Goal: Check status: Check status

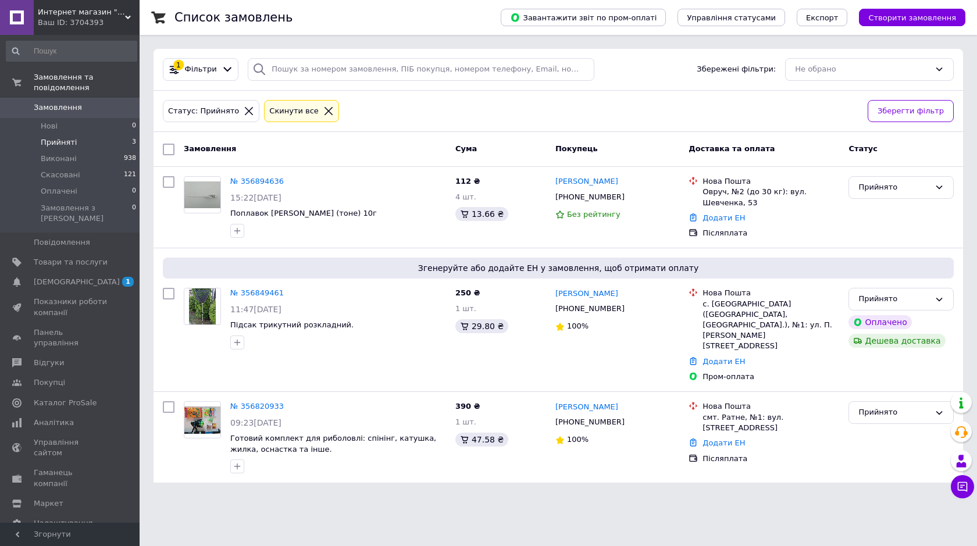
click at [570, 185] on link "[PERSON_NAME]" at bounding box center [586, 181] width 63 height 11
click at [571, 181] on html "Интернет магазин "Рыбалка" Ваш ID: 3704393 Сайт Интернет магазин "Рыбалка" Кабі…" at bounding box center [488, 248] width 977 height 497
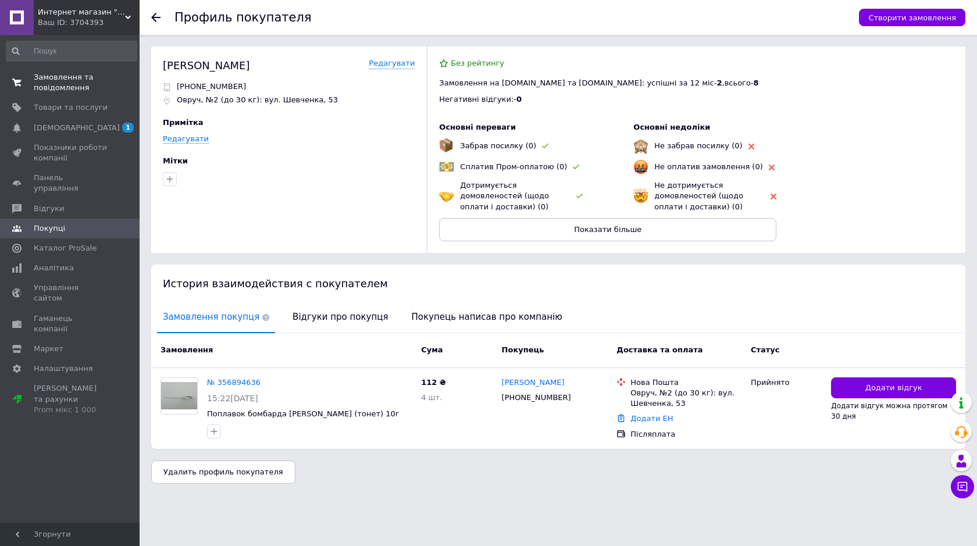
click at [55, 85] on span "Замовлення та повідомлення" at bounding box center [71, 82] width 74 height 21
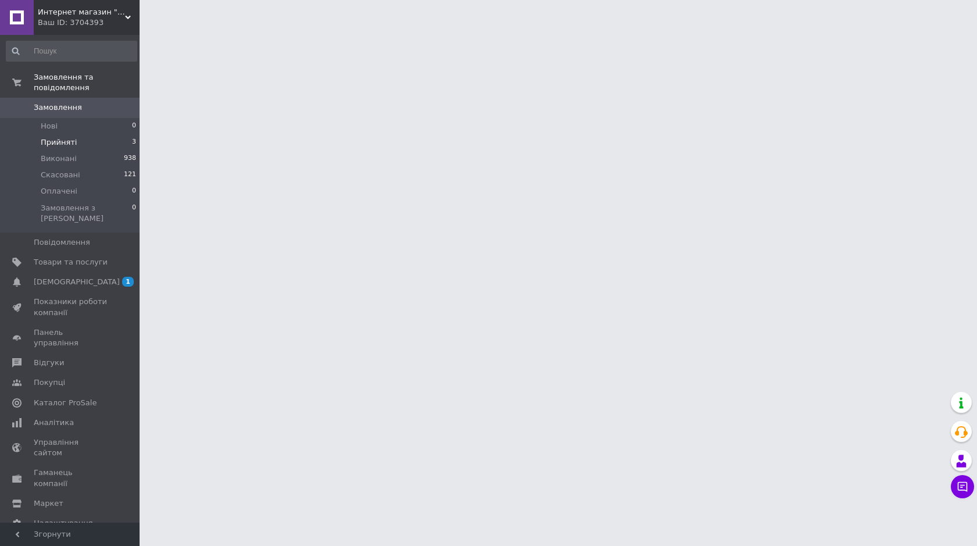
click at [73, 134] on li "Прийняті 3" at bounding box center [71, 142] width 143 height 16
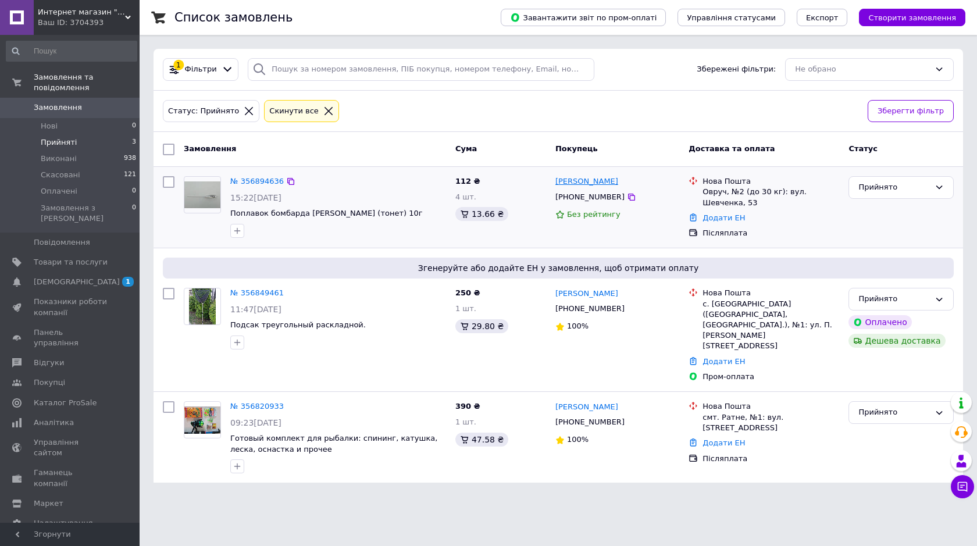
click at [598, 182] on link "[PERSON_NAME]" at bounding box center [586, 181] width 63 height 11
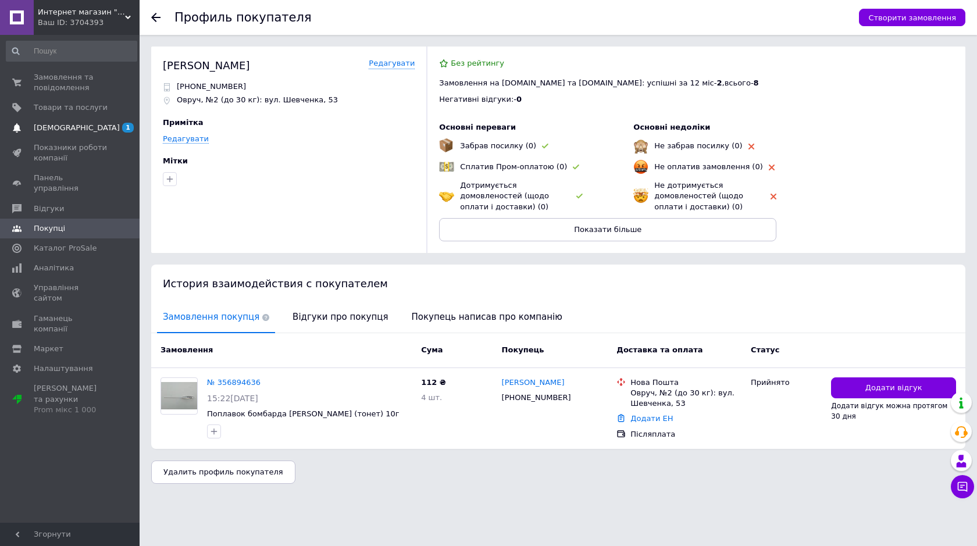
drag, startPoint x: 976, startPoint y: 199, endPoint x: 130, endPoint y: 117, distance: 850.4
click at [976, 197] on div "Профиль покупателя Створити замовлення [PERSON_NAME] [PHONE_NUMBER] Овруч, №2 (…" at bounding box center [558, 247] width 837 height 495
click at [67, 86] on span "Замовлення та повідомлення" at bounding box center [71, 82] width 74 height 21
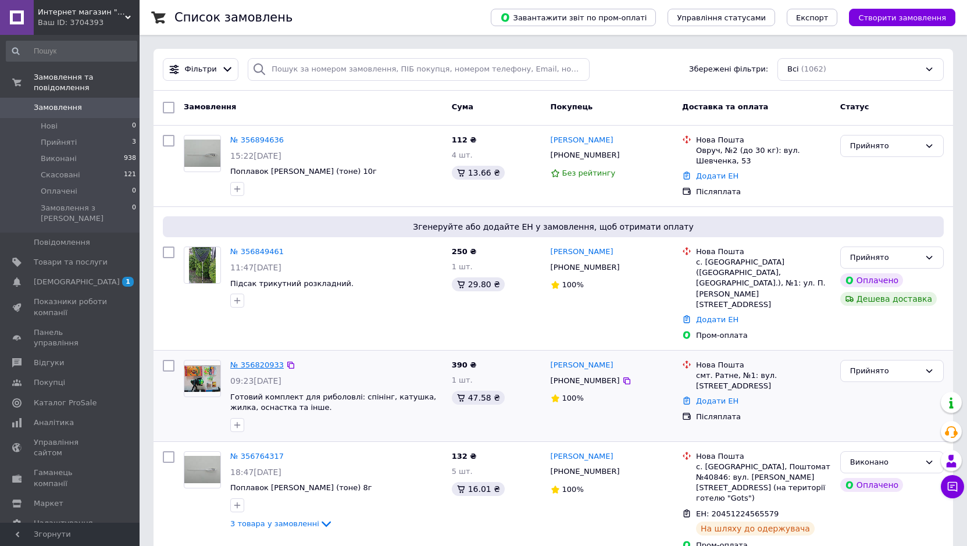
click at [260, 360] on link "№ 356820933" at bounding box center [256, 364] width 53 height 9
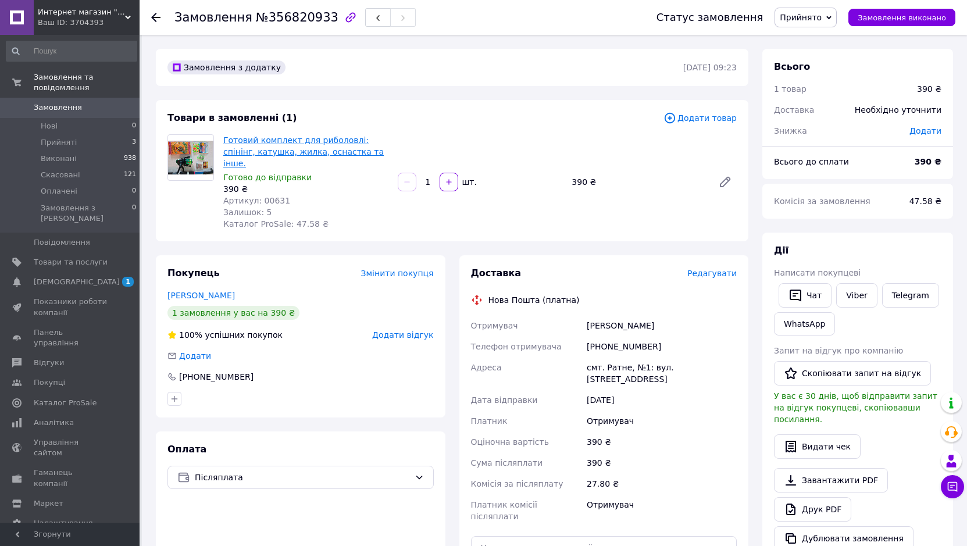
click at [278, 142] on link "Готовий комплект для риболовлі: спінінг, катушка, жилка, оснастка та інше." at bounding box center [303, 151] width 160 height 33
